Goal: Answer question/provide support: Answer question/provide support

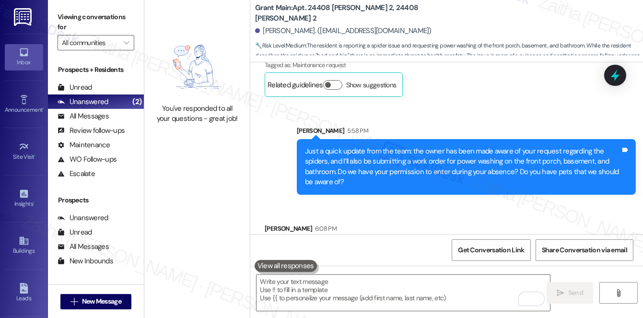
scroll to position [1465, 0]
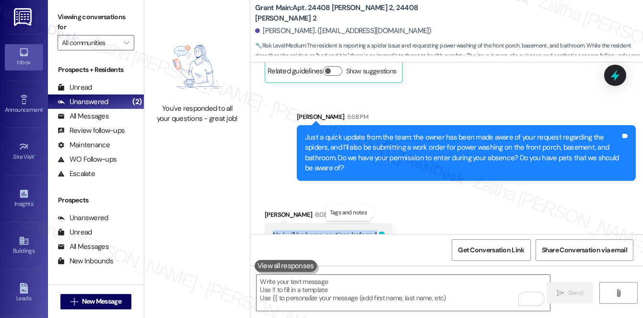
drag, startPoint x: 266, startPoint y: 214, endPoint x: 380, endPoint y: 214, distance: 114.7
click at [380, 223] on div "No I will be home anytime before 4 Tags and notes" at bounding box center [329, 235] width 128 height 24
copy div "No I will be home anytime before 4 Tags and notes"
click at [425, 203] on div "Received via SMS [PERSON_NAME] 6:08 PM No I will be home anytime before 4 Tags …" at bounding box center [446, 221] width 393 height 67
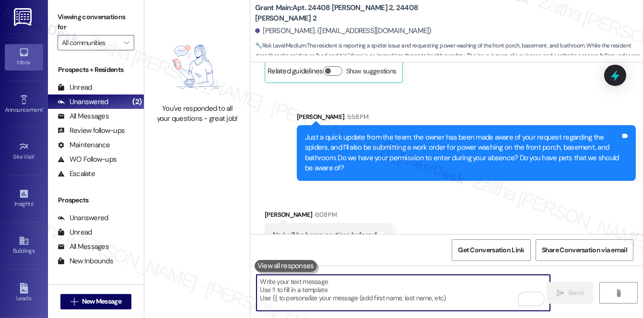
click at [317, 284] on textarea "To enrich screen reader interactions, please activate Accessibility in Grammarl…" at bounding box center [404, 293] width 294 height 36
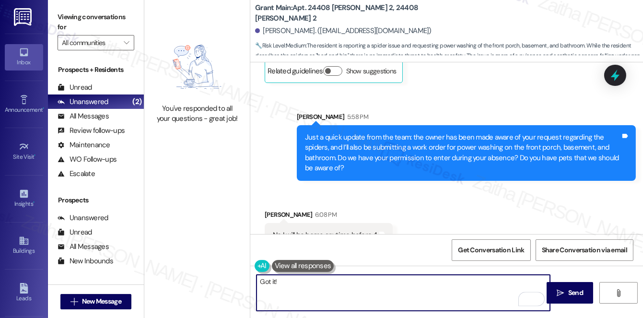
type textarea "Got it!"
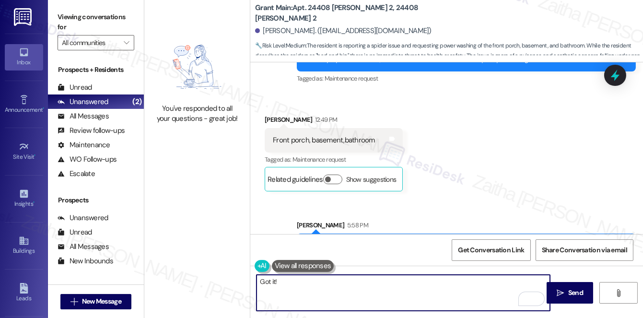
scroll to position [1334, 0]
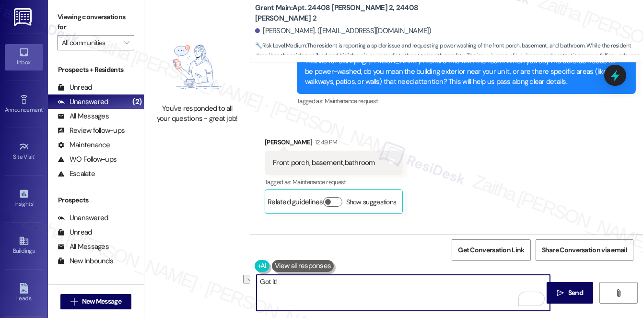
drag, startPoint x: 297, startPoint y: 277, endPoint x: 254, endPoint y: 277, distance: 43.2
click at [254, 277] on div "Got it!" at bounding box center [398, 292] width 295 height 37
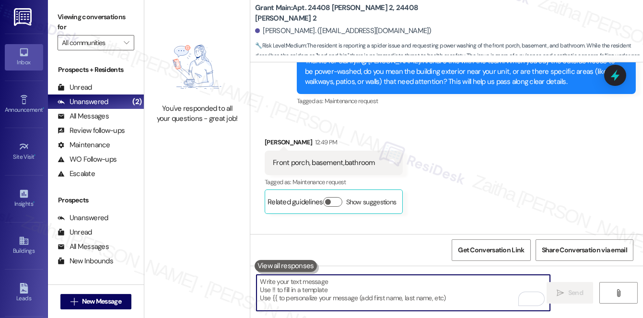
paste textarea "Thank you for letting us know. We’ll make a note that you’ll be home anytime be…"
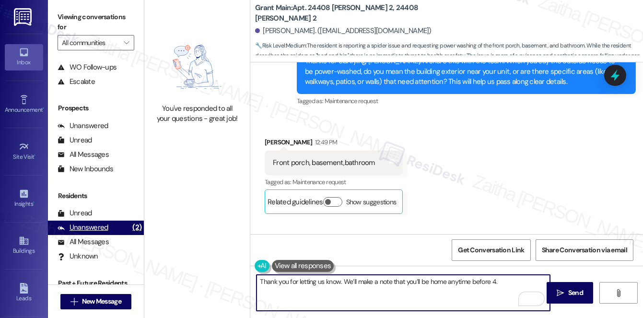
scroll to position [71, 0]
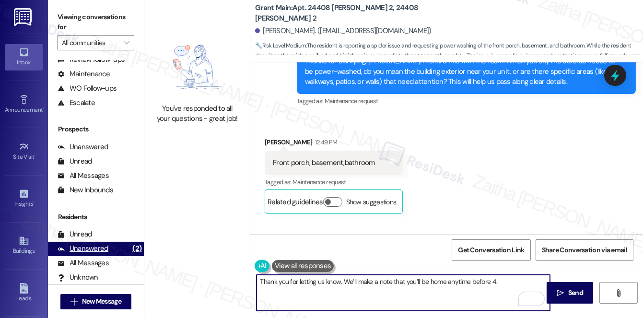
type textarea "Thank you for letting us know. We’ll make a note that you’ll be home anytime be…"
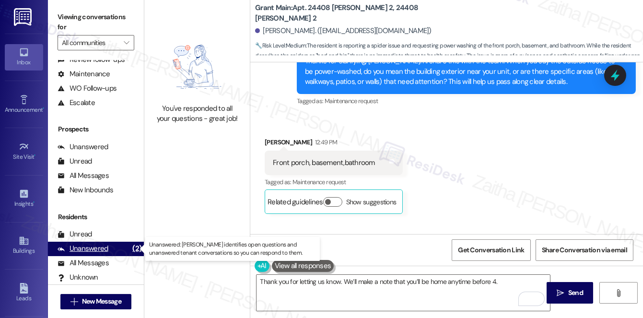
click at [95, 247] on div "Unanswered" at bounding box center [83, 249] width 51 height 10
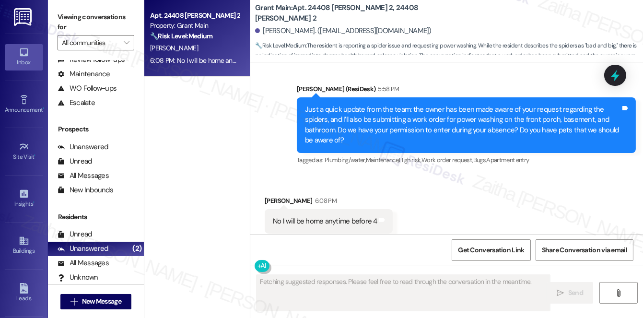
scroll to position [1494, 0]
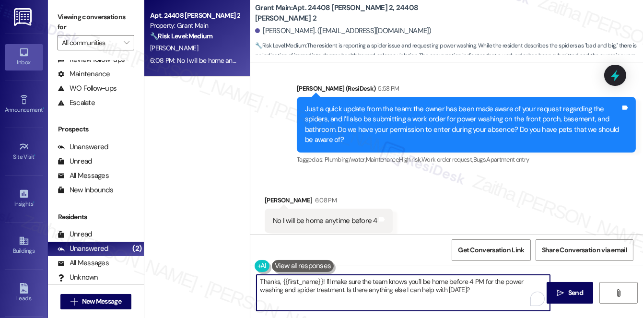
click at [279, 280] on textarea "Thanks, {{first_name}}! I'll make sure the team knows you'll be home before 4 P…" at bounding box center [404, 293] width 294 height 36
type textarea "Thanks for letting me know, {{first_name}}! I'll make sure the team knows you'l…"
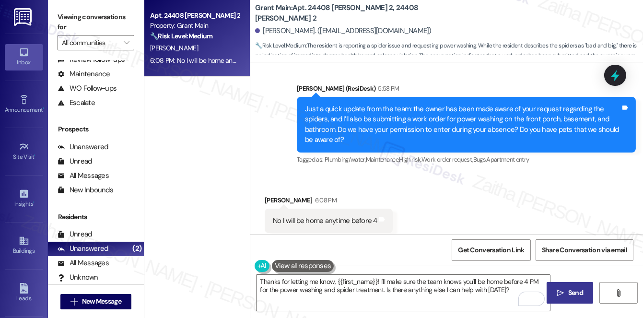
click at [570, 288] on span "Send" at bounding box center [576, 293] width 15 height 10
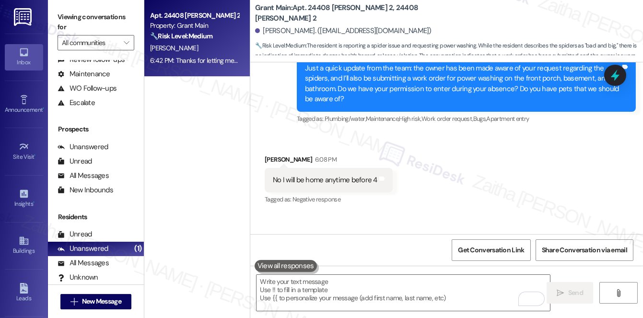
scroll to position [1527, 0]
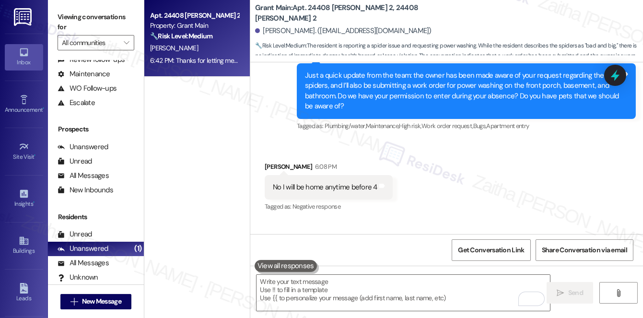
click at [265, 28] on div "[PERSON_NAME]. ([EMAIL_ADDRESS][DOMAIN_NAME])" at bounding box center [343, 31] width 177 height 10
drag, startPoint x: 261, startPoint y: 30, endPoint x: 296, endPoint y: 26, distance: 34.8
click at [296, 26] on div "[PERSON_NAME]. ([EMAIL_ADDRESS][DOMAIN_NAME])" at bounding box center [343, 31] width 177 height 10
click at [380, 12] on b "Grant Main: Apt. [STREET_ADDRESS][PERSON_NAME][PERSON_NAME] 2" at bounding box center [351, 13] width 192 height 21
click at [381, 13] on b "Grant Main: Apt. [STREET_ADDRESS][PERSON_NAME][PERSON_NAME] 2" at bounding box center [351, 13] width 192 height 21
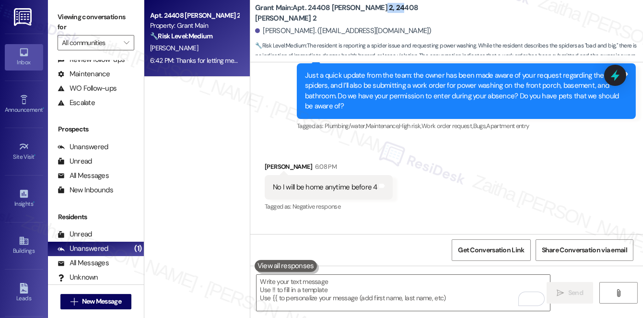
copy b "24408"
drag, startPoint x: 287, startPoint y: 166, endPoint x: 380, endPoint y: 159, distance: 92.9
click at [380, 175] on div "No I will be home anytime before 4 Tags and notes" at bounding box center [329, 187] width 128 height 24
copy div "will be home anytime before 4 Tags and notes"
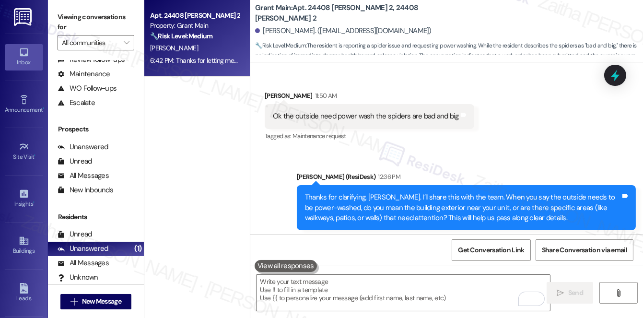
scroll to position [1178, 0]
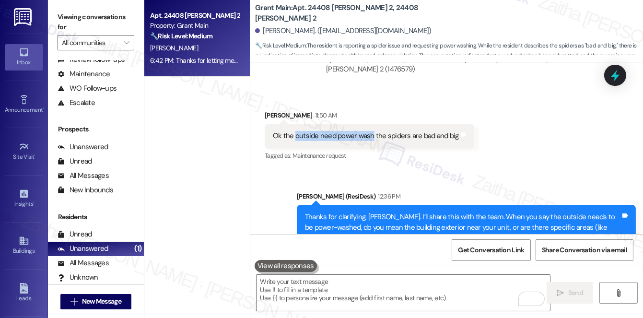
drag, startPoint x: 294, startPoint y: 115, endPoint x: 370, endPoint y: 114, distance: 75.8
click at [370, 131] on div "Ok the outside need power wash the spiders are bad and big" at bounding box center [366, 136] width 186 height 10
copy div "outside need power wash"
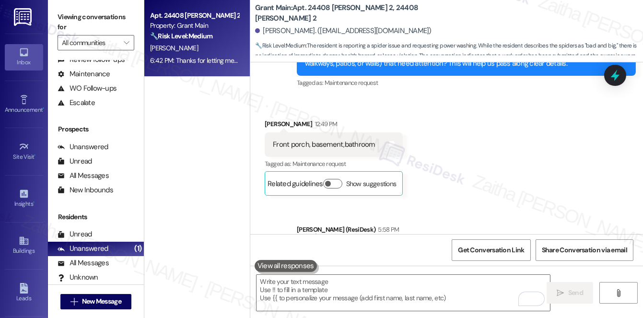
scroll to position [1309, 0]
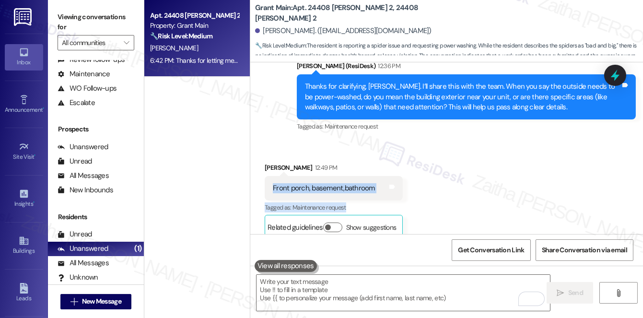
drag, startPoint x: 269, startPoint y: 161, endPoint x: 397, endPoint y: 180, distance: 129.5
click at [397, 180] on div "[PERSON_NAME] 12:49 PM Front porch, basement,bathroom Tags and notes Tagged as:…" at bounding box center [334, 201] width 138 height 77
copy div "Front porch, basement,bathroom Tags and notes Tagged as: Maintenance request"
click at [509, 168] on div "Received via SMS [PERSON_NAME] 12:49 PM Front porch, basement,bathroom Tags and…" at bounding box center [446, 194] width 393 height 106
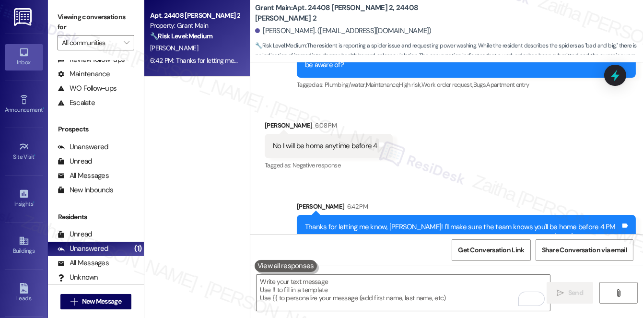
scroll to position [1571, 0]
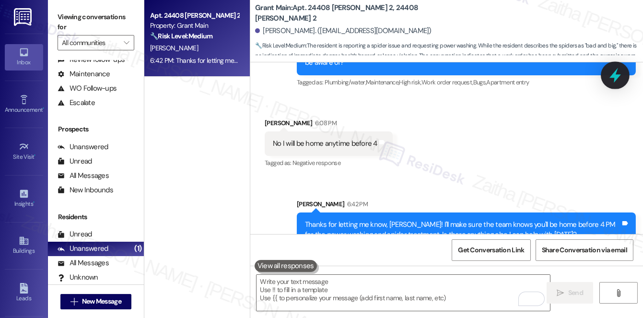
click at [615, 68] on div at bounding box center [615, 74] width 29 height 27
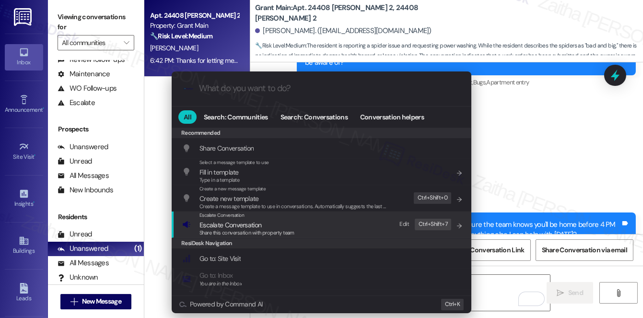
click at [243, 226] on span "Escalate Conversation" at bounding box center [231, 225] width 62 height 9
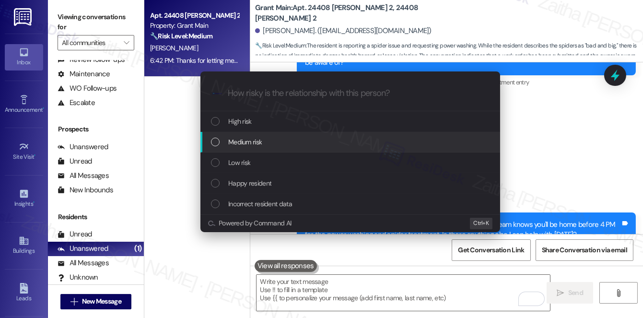
click at [244, 143] on span "Medium risk" at bounding box center [245, 142] width 34 height 11
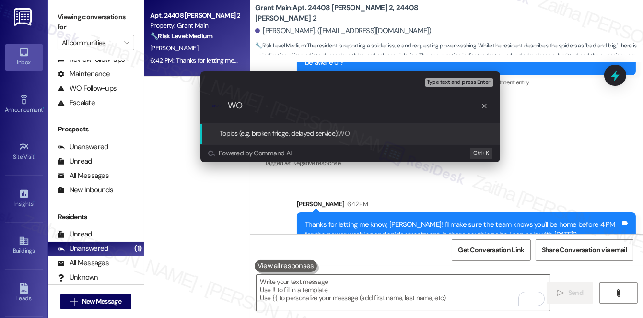
paste input "#49585"
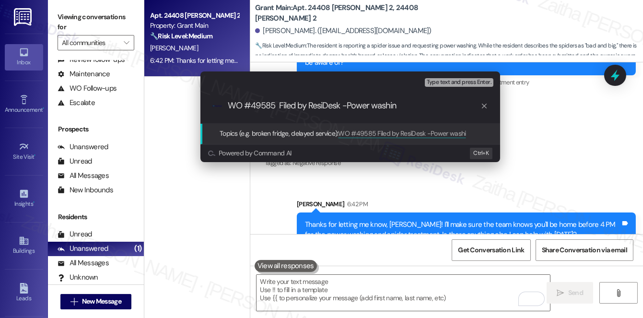
type input "WO #49585 Filed by ResiDesk -Power washing"
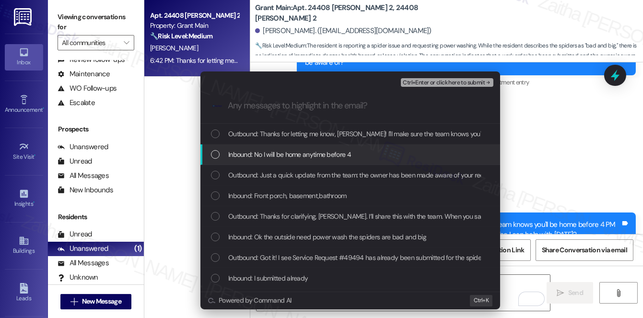
click at [279, 157] on span "Inbound: No I will be home anytime before 4" at bounding box center [289, 154] width 123 height 11
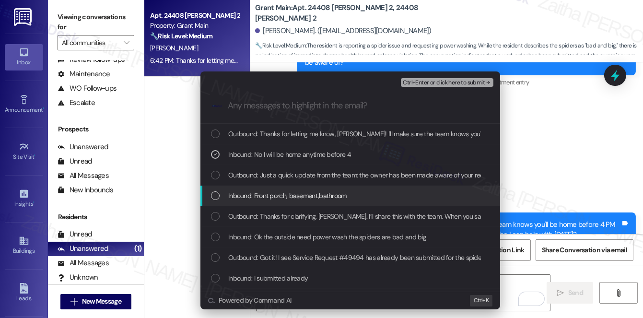
click at [320, 197] on span "Inbound: Front porch, basement,bathroom" at bounding box center [287, 195] width 119 height 11
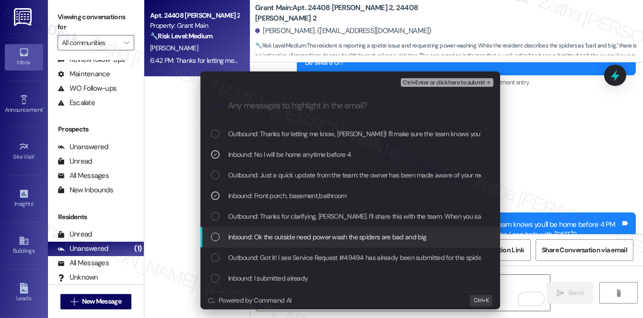
click at [318, 234] on span "Inbound: Ok the outside need power wash the spiders are bad and big" at bounding box center [327, 237] width 198 height 11
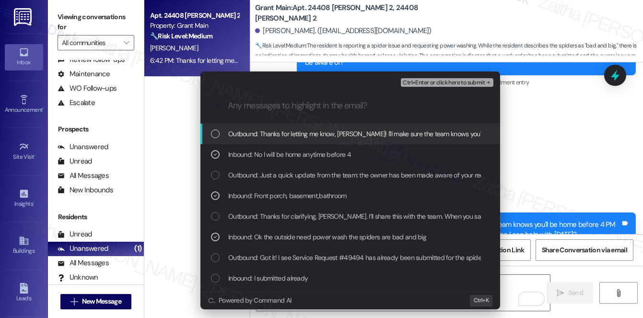
click at [428, 82] on span "Ctrl+Enter or click here to submit" at bounding box center [444, 83] width 82 height 7
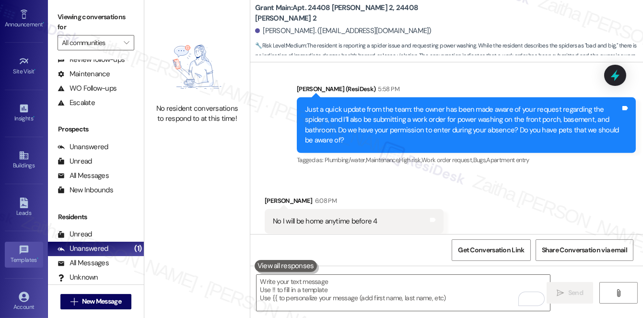
scroll to position [87, 0]
click at [22, 254] on div "Templates •" at bounding box center [24, 259] width 48 height 10
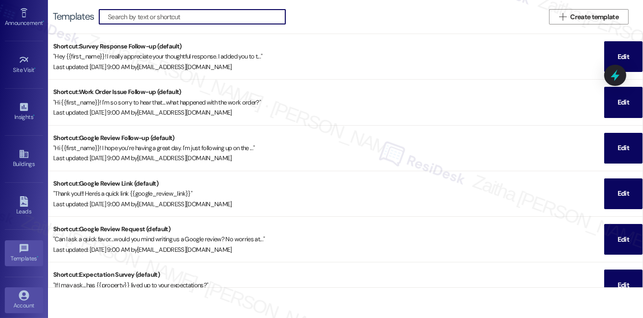
click at [24, 296] on icon at bounding box center [24, 295] width 10 height 10
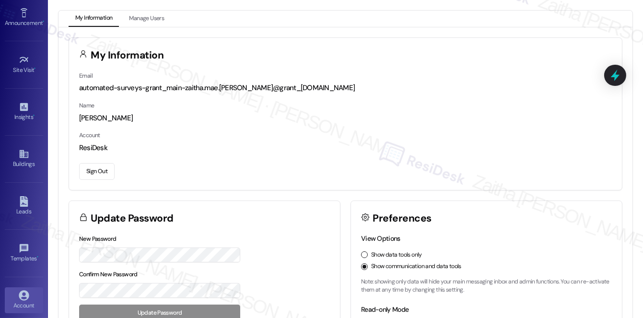
click at [93, 167] on button "Sign Out" at bounding box center [97, 171] width 36 height 17
